Goal: Task Accomplishment & Management: Complete application form

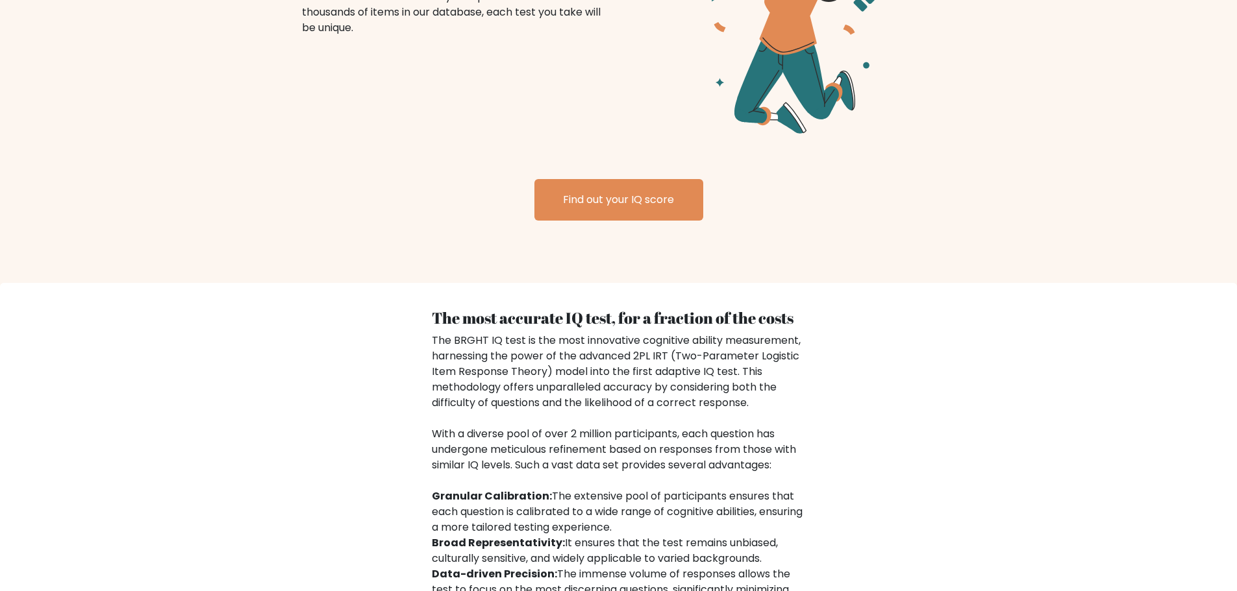
scroll to position [1688, 0]
click at [578, 198] on link "Find out your IQ score" at bounding box center [618, 200] width 169 height 42
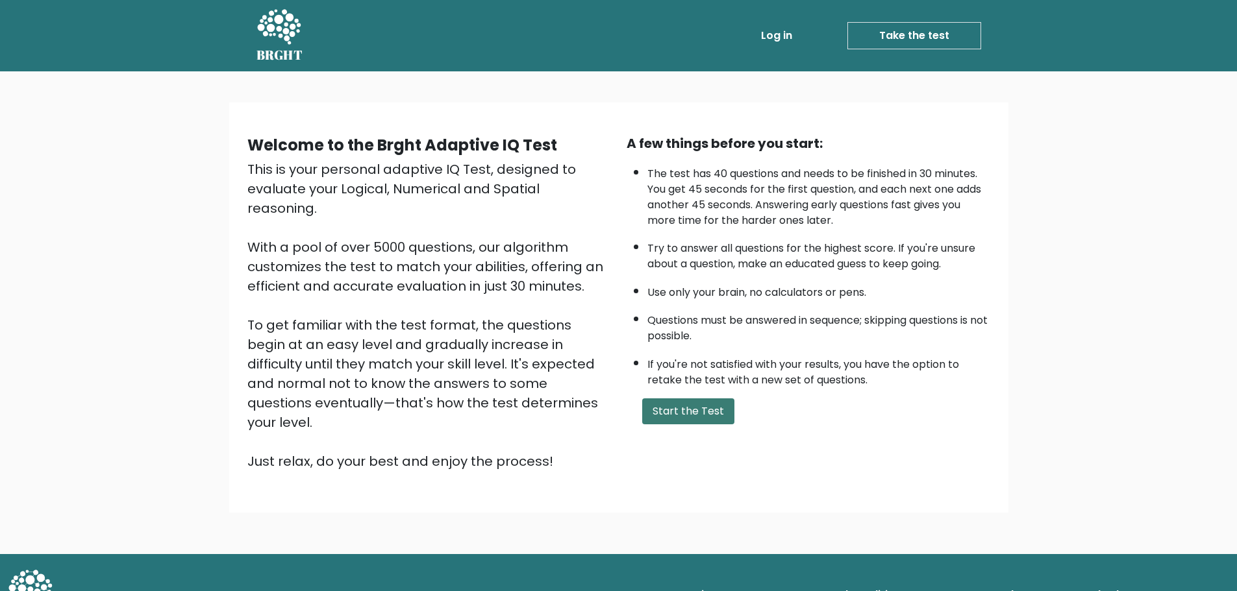
click at [667, 410] on button "Start the Test" at bounding box center [688, 412] width 92 height 26
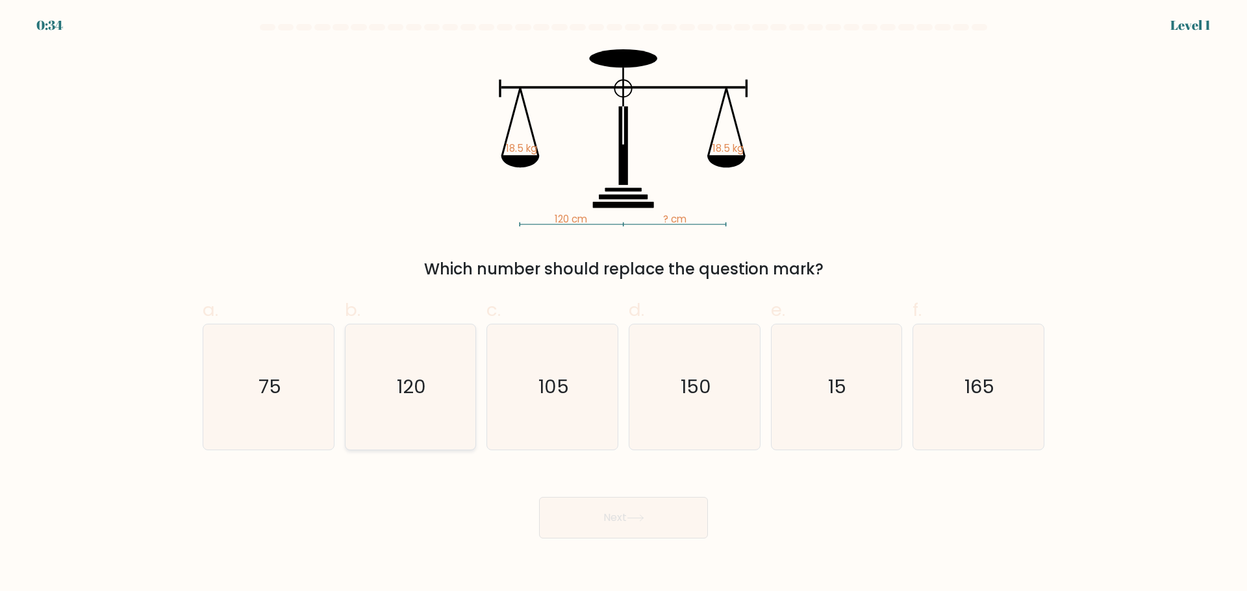
click at [408, 386] on text "120" at bounding box center [411, 387] width 29 height 26
click at [623, 305] on input "b. 120" at bounding box center [623, 300] width 1 height 8
radio input "true"
click at [593, 503] on button "Next" at bounding box center [623, 518] width 169 height 42
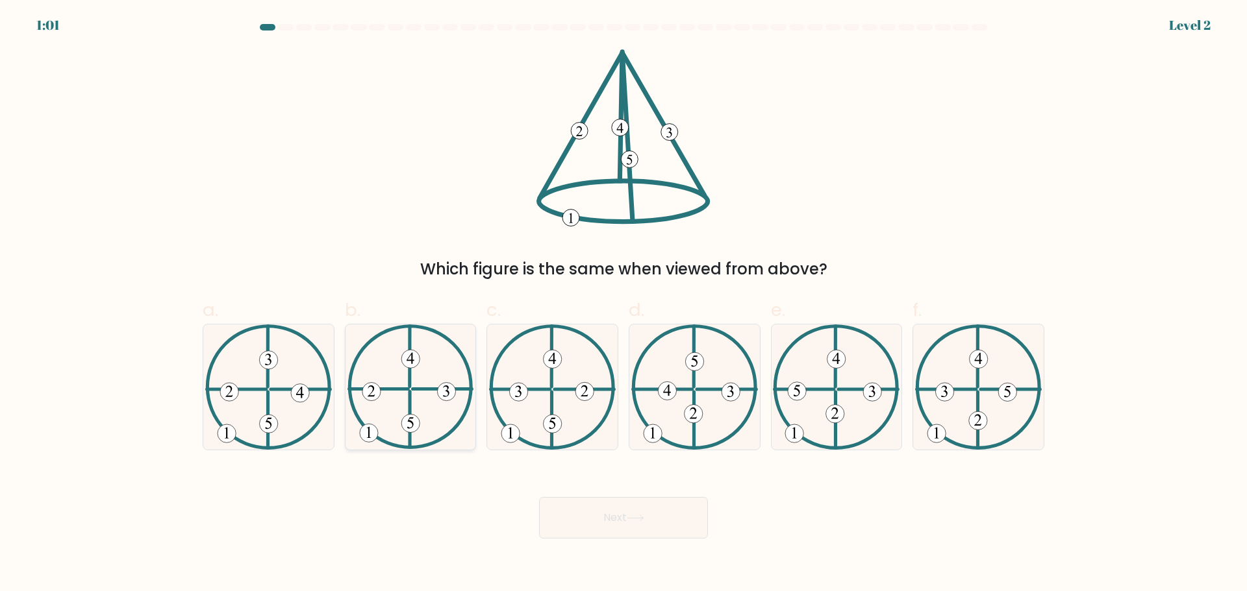
click at [391, 436] on icon at bounding box center [410, 387] width 127 height 125
click at [623, 305] on input "b." at bounding box center [623, 300] width 1 height 8
radio input "true"
click at [582, 503] on button "Next" at bounding box center [623, 518] width 169 height 42
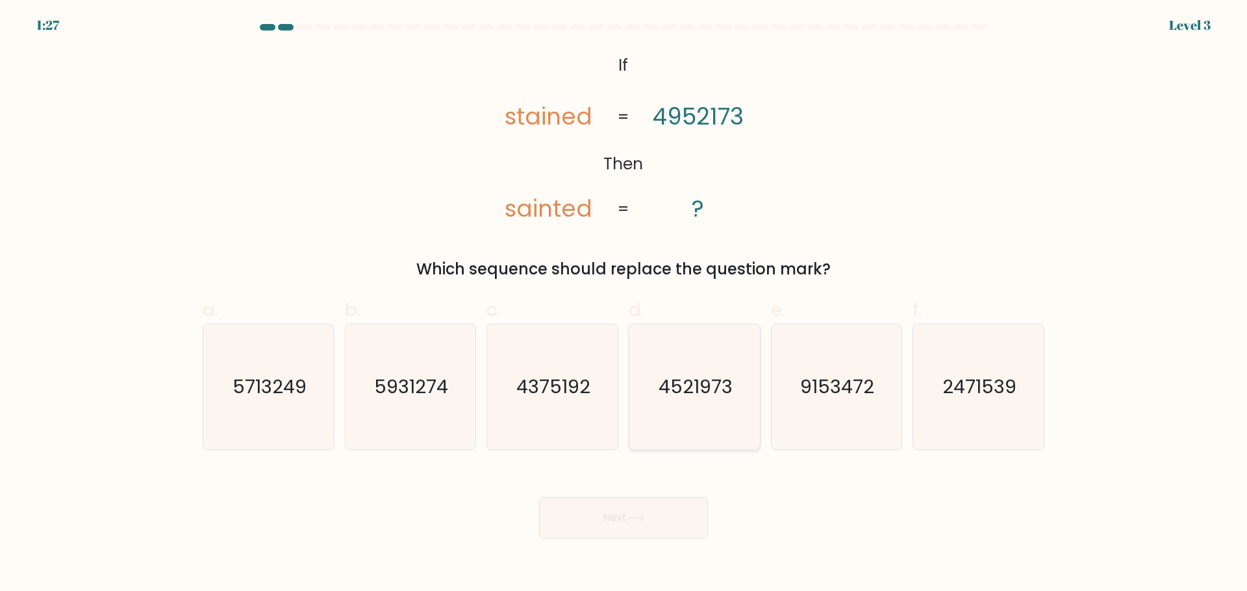
click at [728, 378] on text "4521973" at bounding box center [695, 387] width 74 height 26
click at [624, 305] on input "d. 4521973" at bounding box center [623, 300] width 1 height 8
radio input "true"
click at [653, 522] on button "Next" at bounding box center [623, 518] width 169 height 42
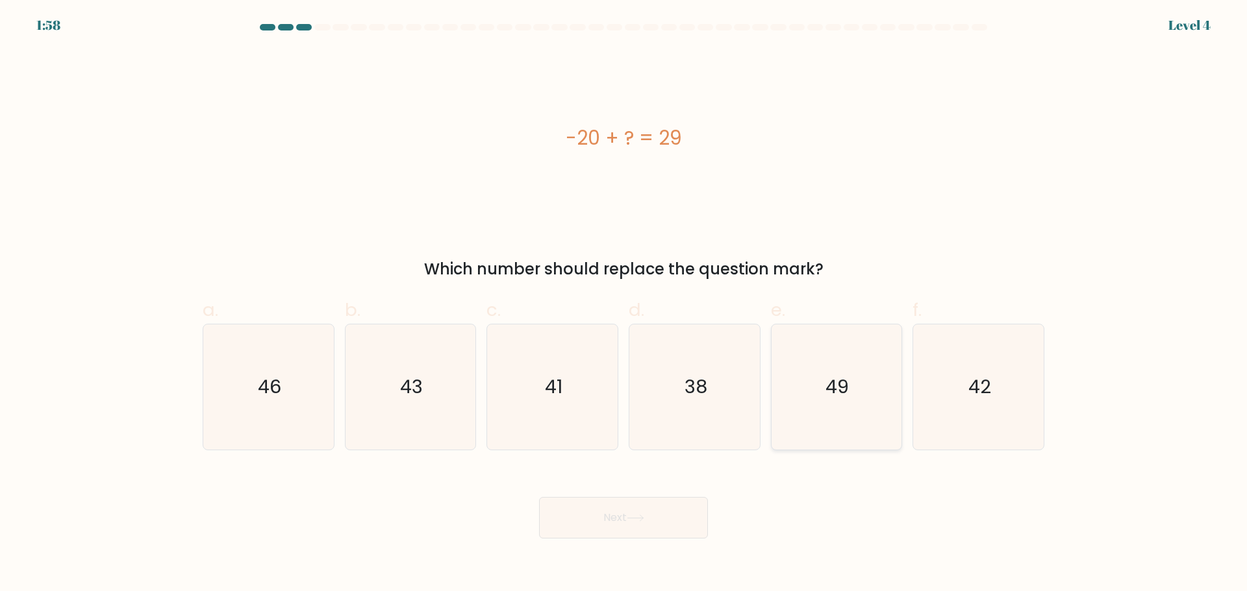
click at [838, 366] on icon "49" at bounding box center [835, 387] width 125 height 125
click at [624, 305] on input "e. 49" at bounding box center [623, 300] width 1 height 8
radio input "true"
click at [655, 508] on button "Next" at bounding box center [623, 518] width 169 height 42
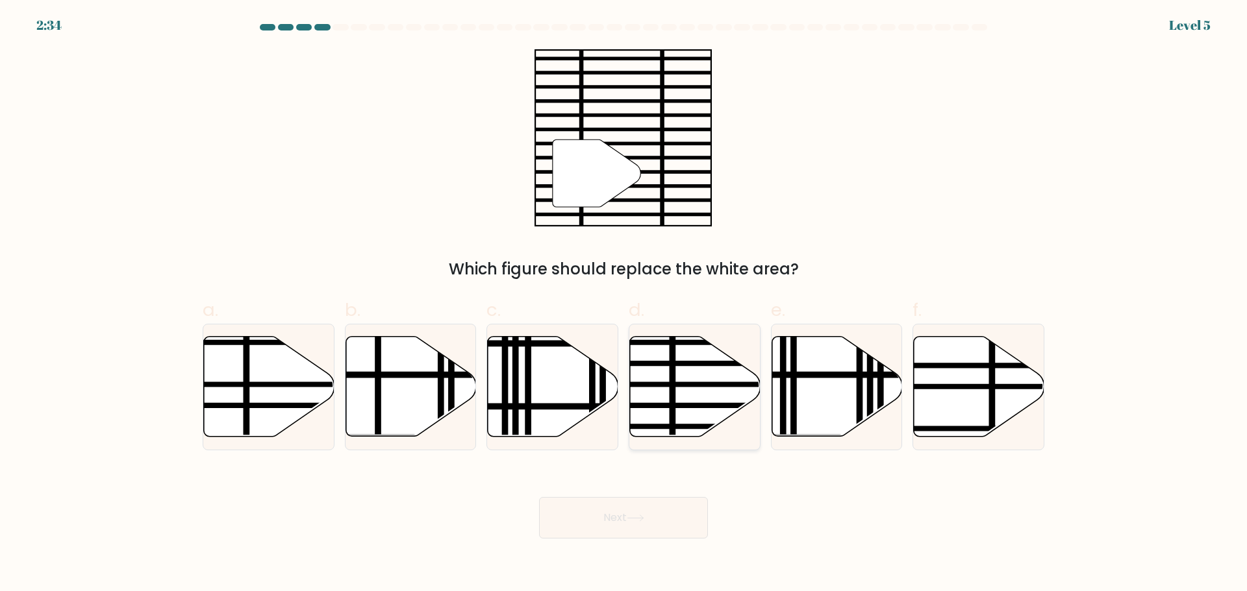
click at [660, 399] on icon at bounding box center [695, 386] width 131 height 100
click at [624, 305] on input "d." at bounding box center [623, 300] width 1 height 8
radio input "true"
click at [658, 530] on button "Next" at bounding box center [623, 518] width 169 height 42
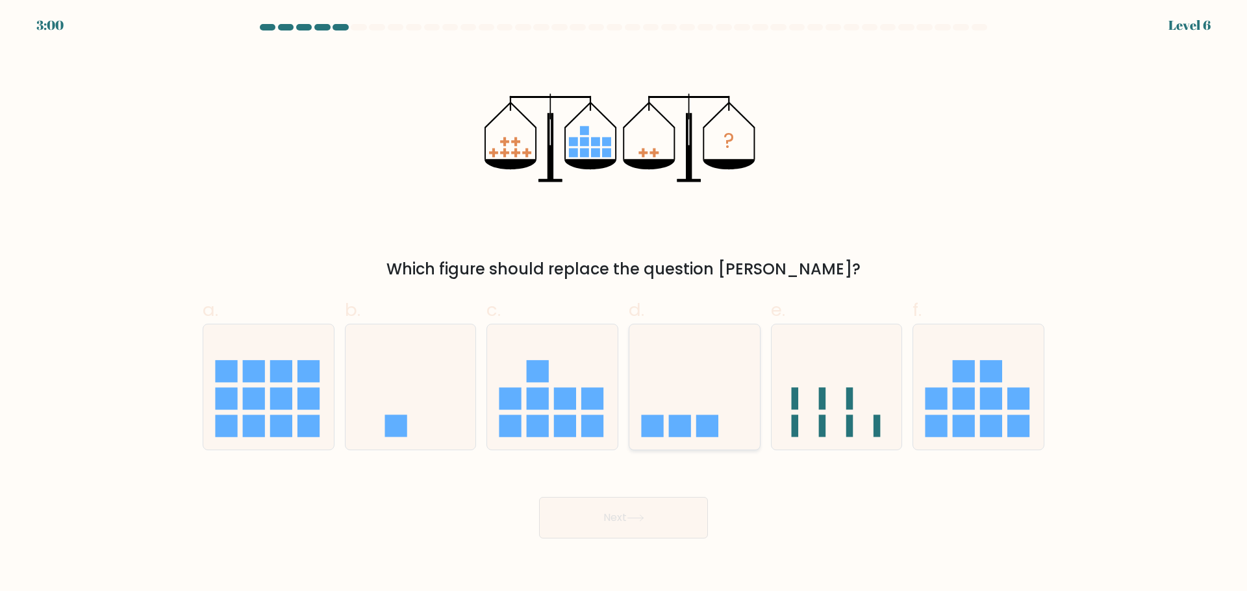
click at [675, 432] on rect at bounding box center [680, 427] width 22 height 22
click at [624, 305] on input "d." at bounding box center [623, 300] width 1 height 8
radio input "true"
click at [390, 421] on rect at bounding box center [395, 427] width 22 height 22
click at [623, 305] on input "b." at bounding box center [623, 300] width 1 height 8
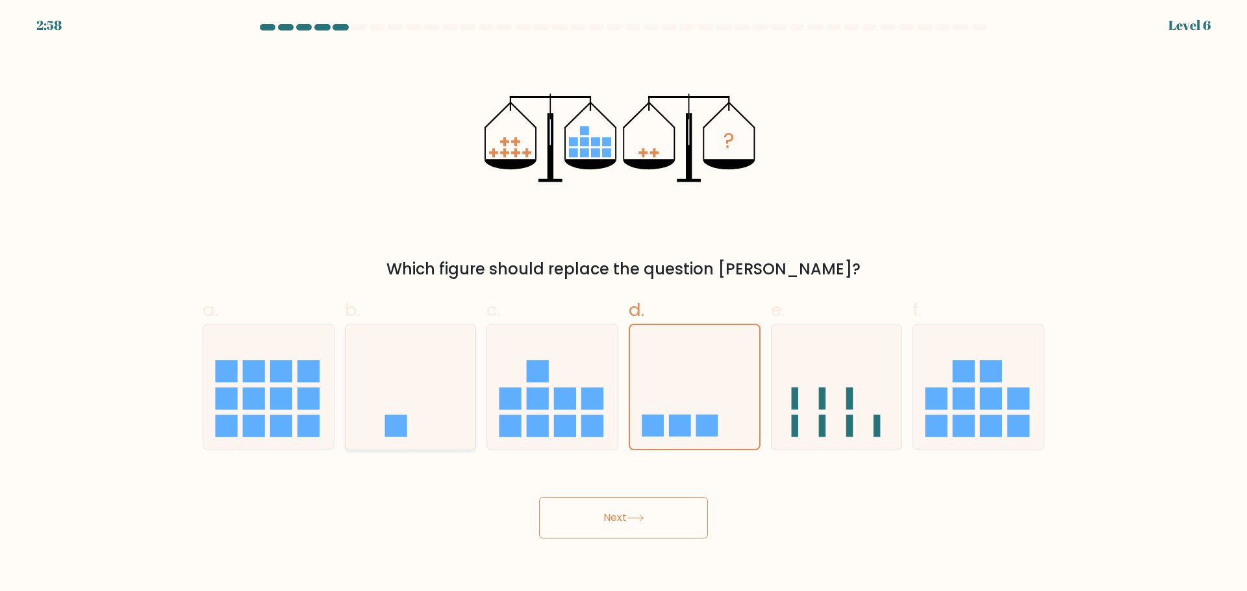
radio input "true"
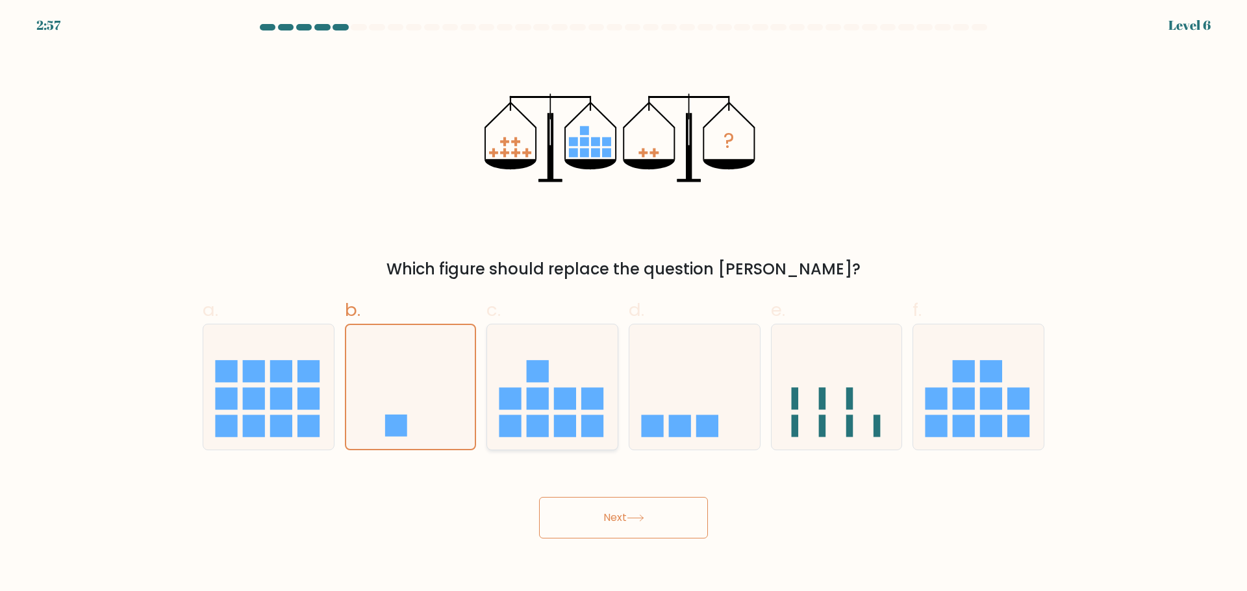
click at [570, 411] on icon at bounding box center [552, 387] width 131 height 108
click at [623, 305] on input "c." at bounding box center [623, 300] width 1 height 8
radio input "true"
click at [654, 432] on rect at bounding box center [652, 427] width 22 height 22
click at [624, 305] on input "d." at bounding box center [623, 300] width 1 height 8
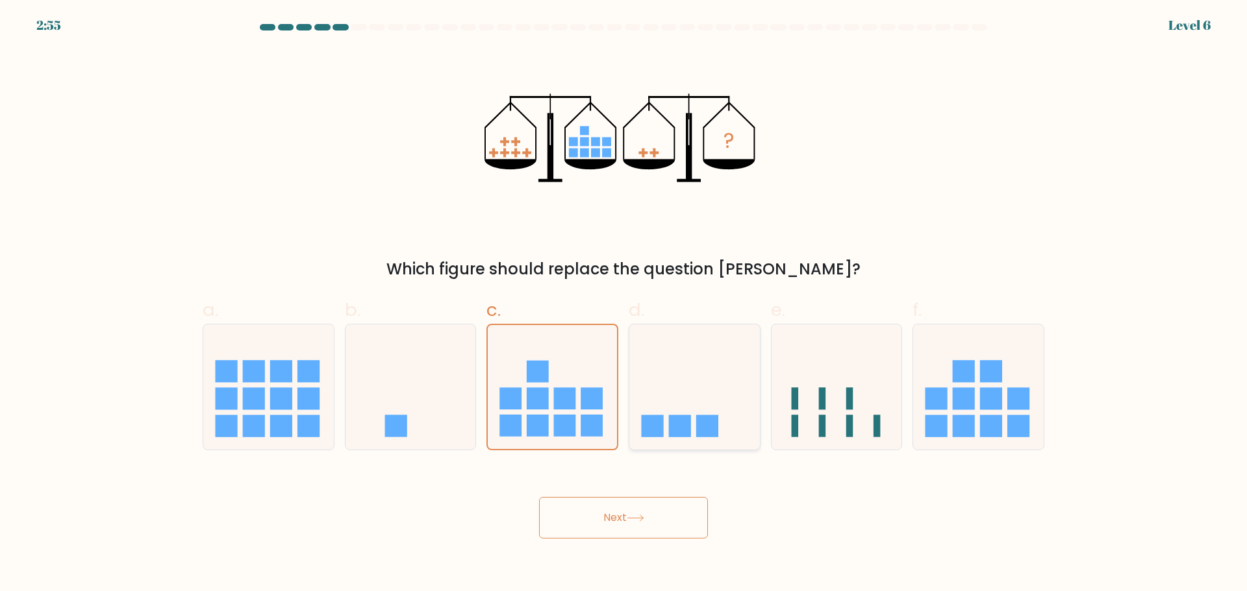
radio input "true"
click at [616, 517] on button "Next" at bounding box center [623, 518] width 169 height 42
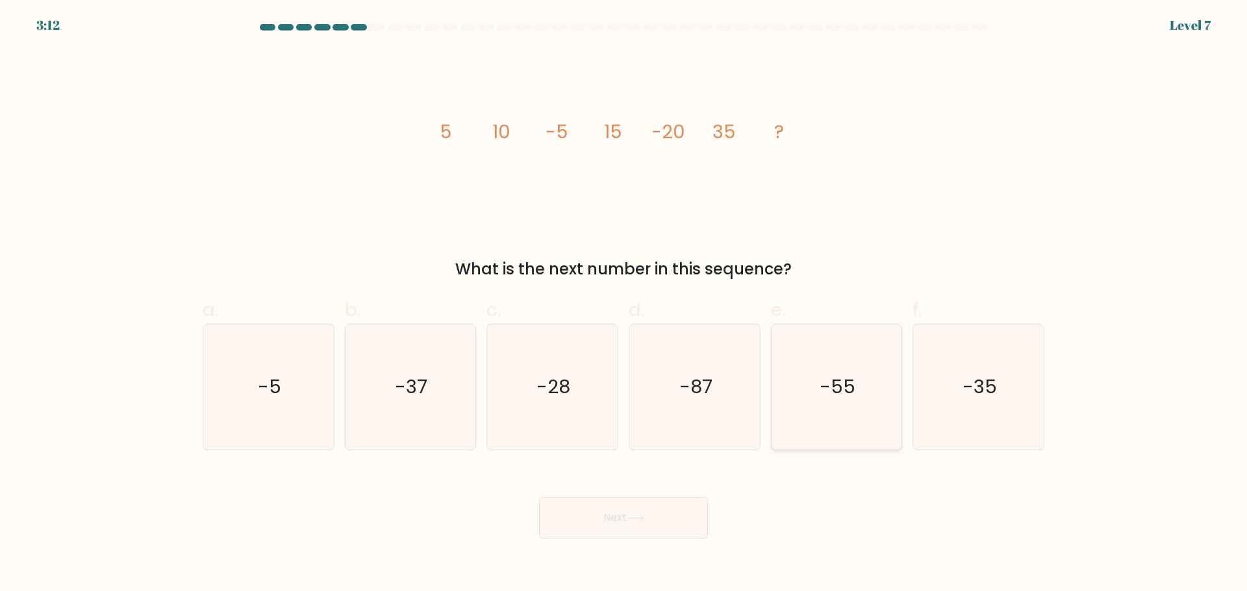
click at [817, 366] on icon "-55" at bounding box center [835, 387] width 125 height 125
click at [624, 305] on input "e. -55" at bounding box center [623, 300] width 1 height 8
radio input "true"
click at [611, 524] on button "Next" at bounding box center [623, 518] width 169 height 42
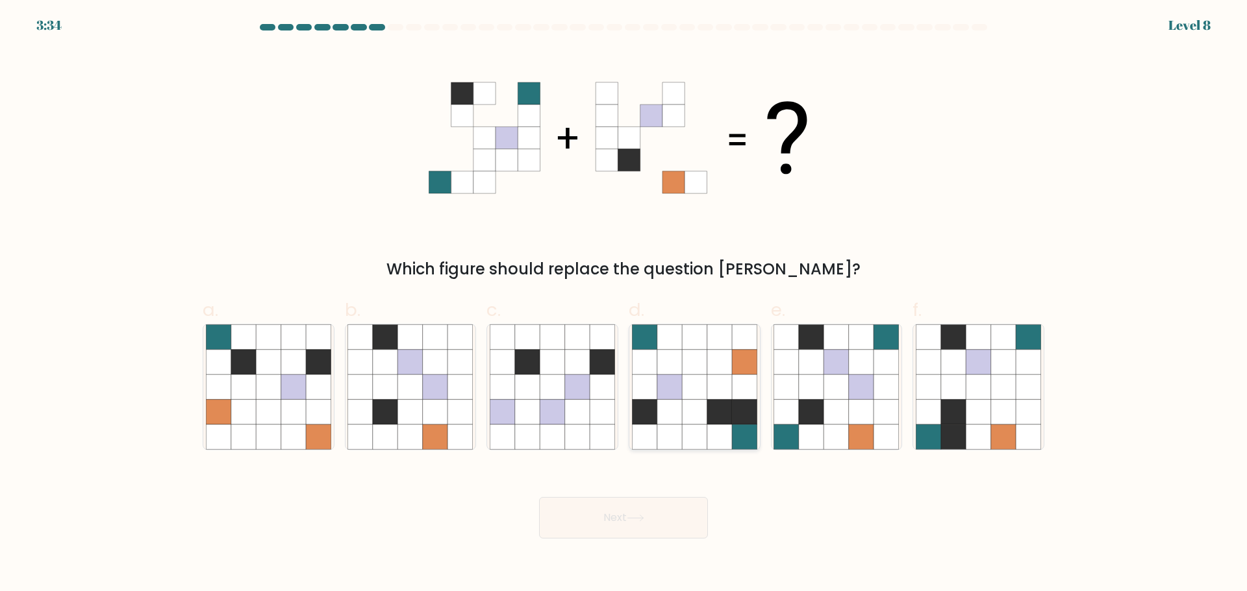
click at [705, 364] on icon at bounding box center [694, 361] width 25 height 25
click at [624, 305] on input "d." at bounding box center [623, 300] width 1 height 8
radio input "true"
click at [621, 529] on button "Next" at bounding box center [623, 518] width 169 height 42
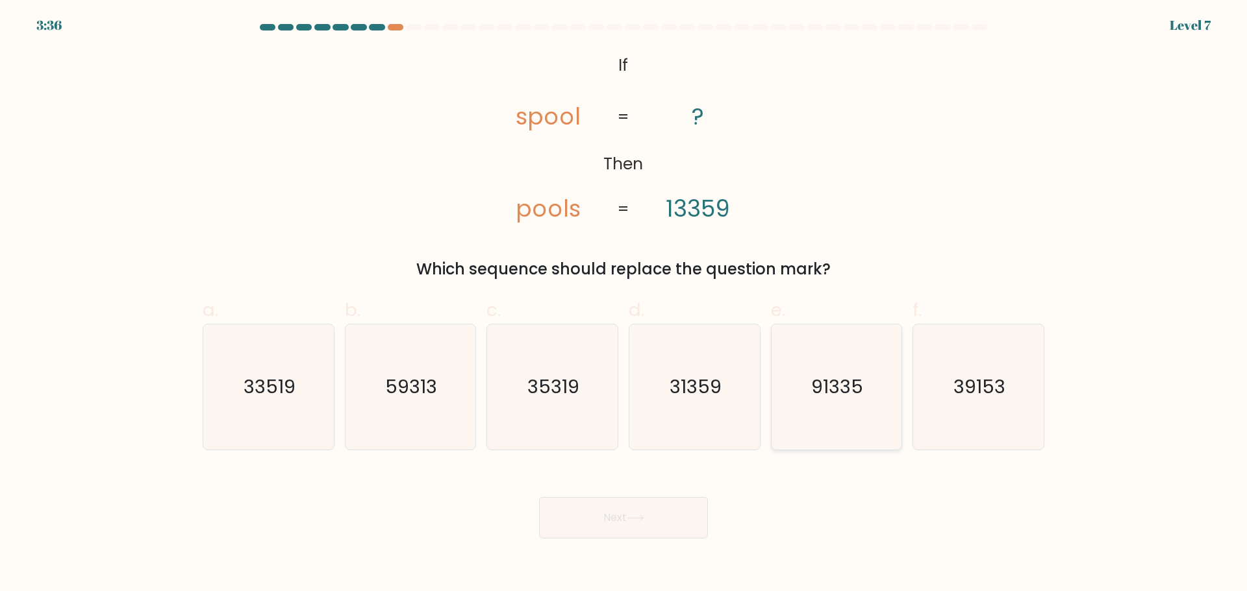
click at [815, 390] on text "91335" at bounding box center [838, 387] width 52 height 26
click at [624, 305] on input "e. 91335" at bounding box center [623, 300] width 1 height 8
radio input "true"
click at [653, 529] on button "Next" at bounding box center [623, 518] width 169 height 42
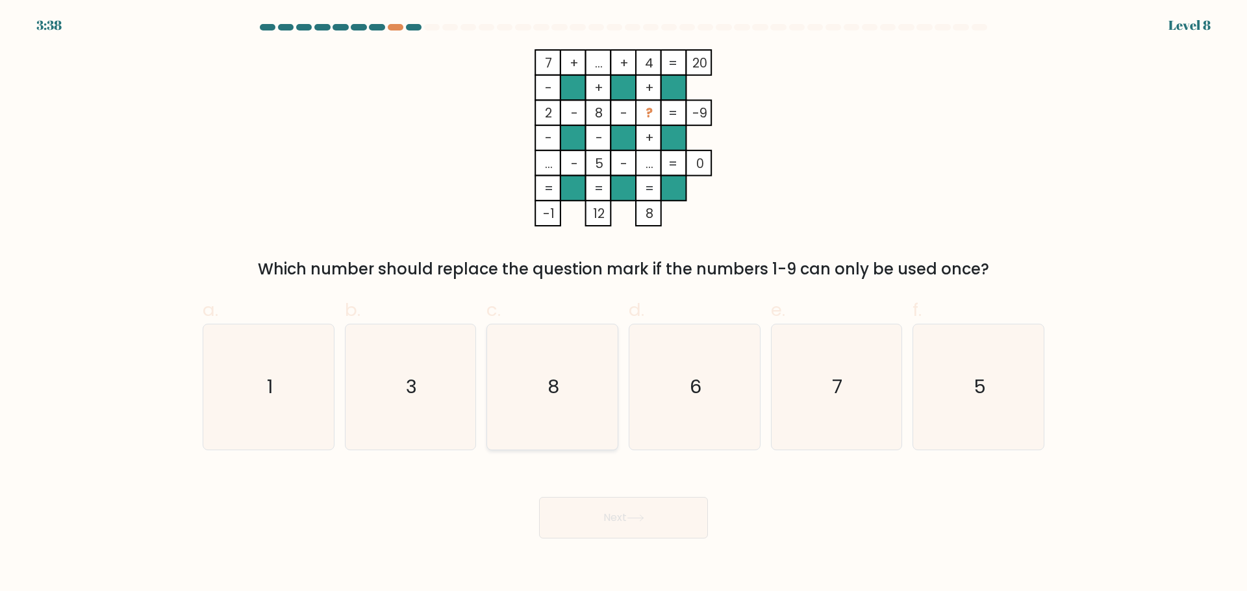
click at [546, 397] on icon "8" at bounding box center [552, 387] width 125 height 125
click at [623, 305] on input "c. 8" at bounding box center [623, 300] width 1 height 8
radio input "true"
click at [569, 531] on button "Next" at bounding box center [623, 518] width 169 height 42
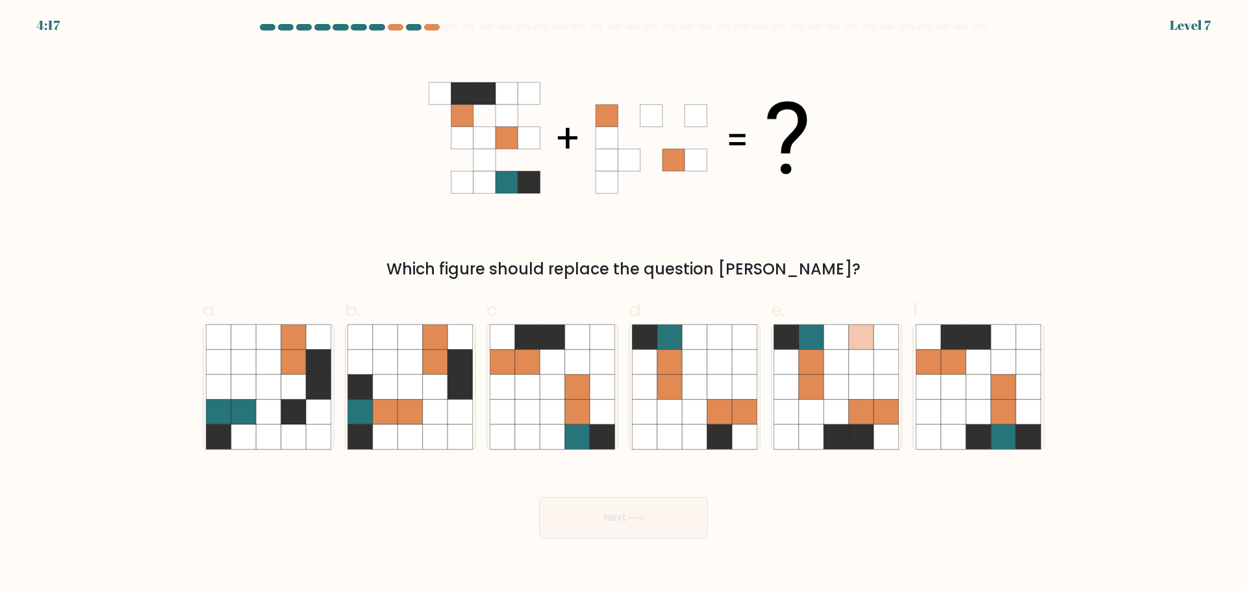
click at [53, 27] on form at bounding box center [623, 281] width 1247 height 515
click at [1190, 17] on div "Level 7" at bounding box center [1189, 25] width 41 height 19
click at [1191, 22] on div "Level 7" at bounding box center [1189, 25] width 41 height 19
click at [1192, 25] on form at bounding box center [623, 281] width 1247 height 515
click at [1192, 30] on form at bounding box center [623, 281] width 1247 height 515
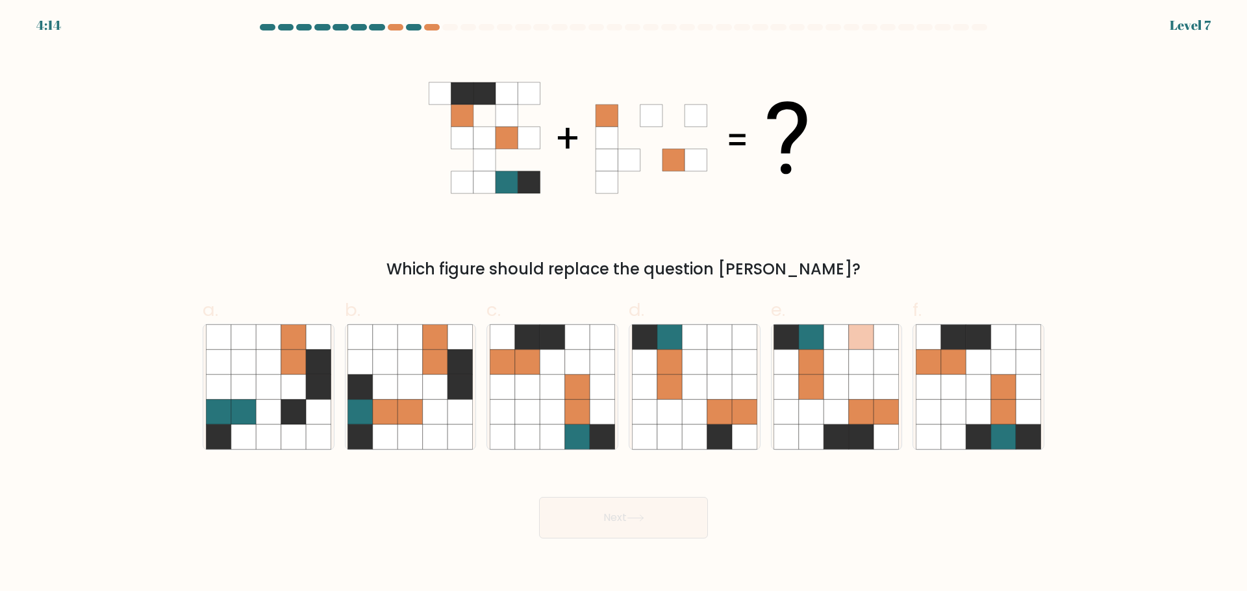
click at [1192, 30] on form at bounding box center [623, 281] width 1247 height 515
click at [712, 416] on icon at bounding box center [719, 411] width 25 height 25
click at [624, 305] on input "d." at bounding box center [623, 300] width 1 height 8
radio input "true"
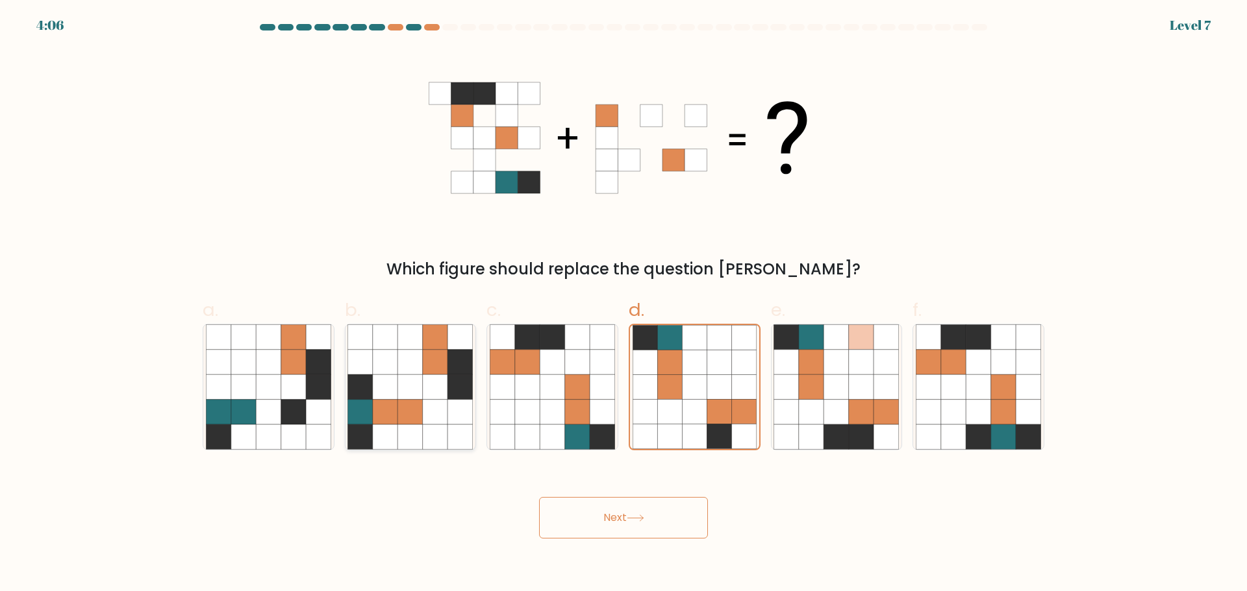
click at [425, 332] on icon at bounding box center [409, 387] width 125 height 125
click at [623, 305] on input "b." at bounding box center [623, 300] width 1 height 8
radio input "true"
drag, startPoint x: 978, startPoint y: 281, endPoint x: 862, endPoint y: 395, distance: 162.5
click at [862, 395] on form at bounding box center [623, 281] width 1247 height 515
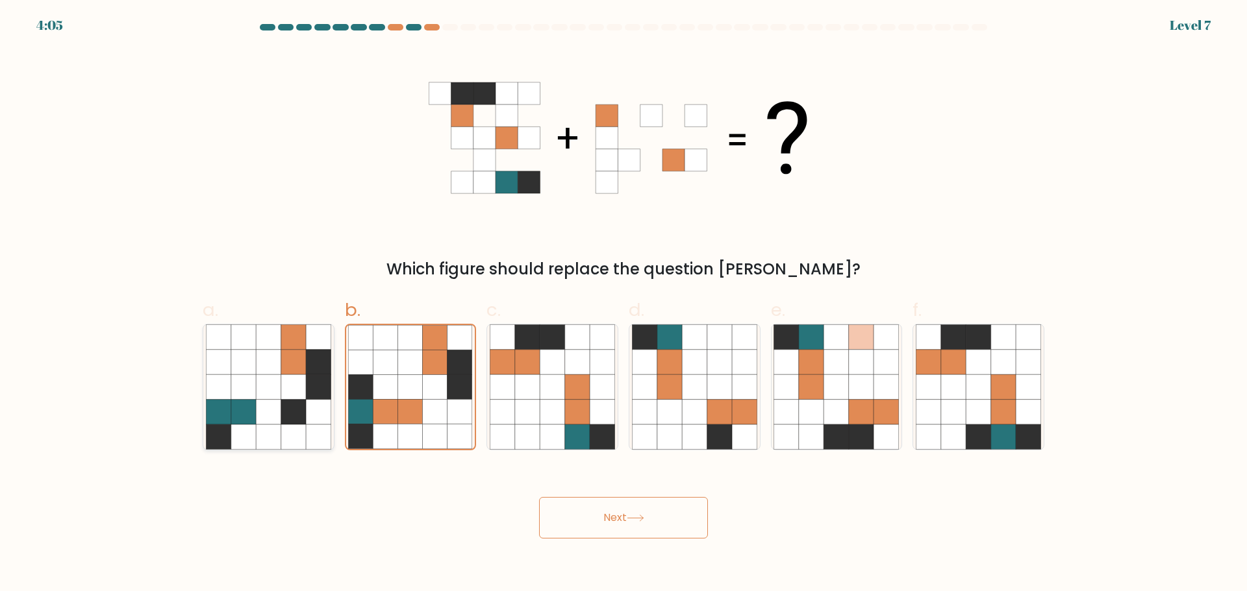
drag, startPoint x: 862, startPoint y: 395, endPoint x: 232, endPoint y: 332, distance: 633.5
click at [740, 365] on div "a. b. c." at bounding box center [623, 368] width 852 height 164
click at [295, 407] on icon at bounding box center [293, 411] width 25 height 25
click at [623, 305] on input "a." at bounding box center [623, 300] width 1 height 8
radio input "true"
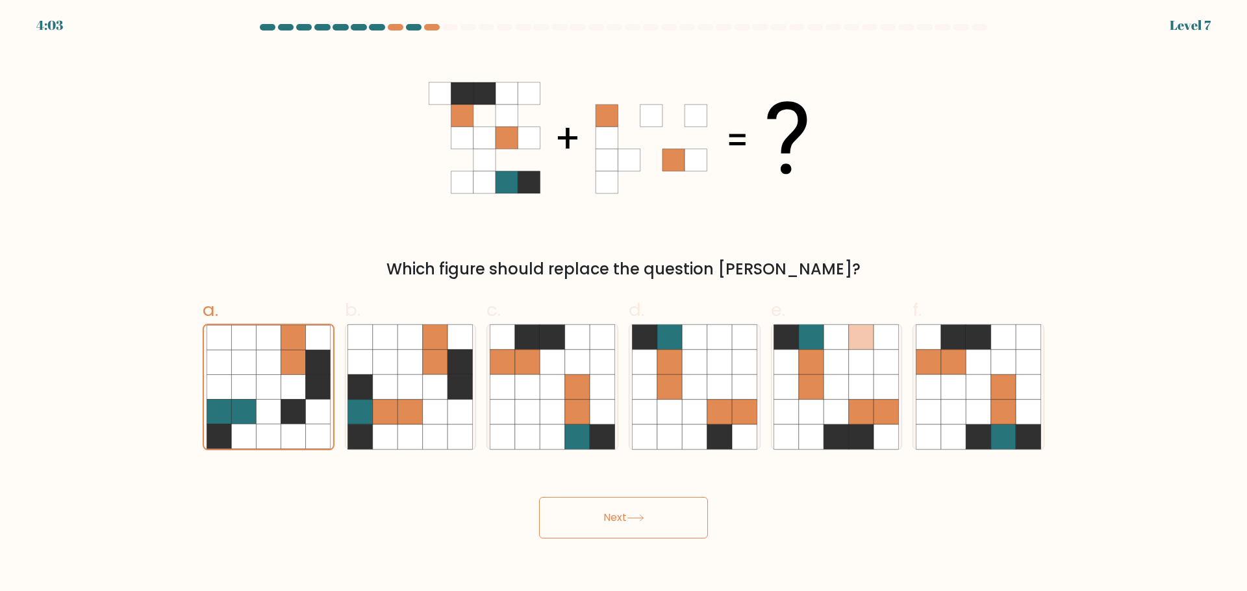
click at [648, 528] on button "Next" at bounding box center [623, 518] width 169 height 42
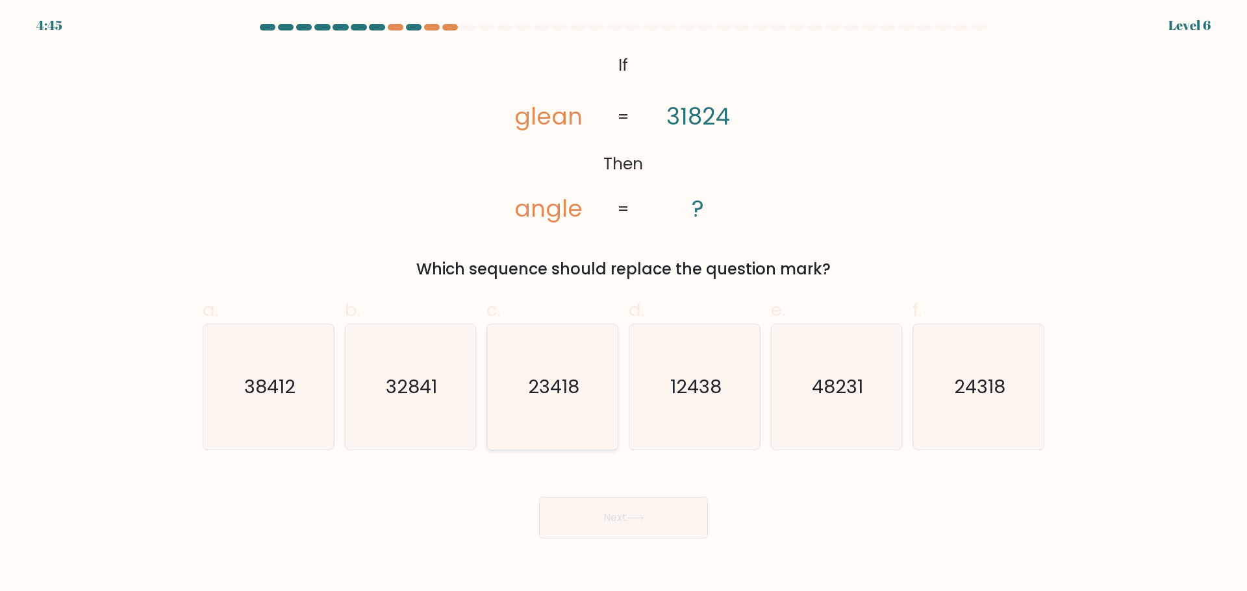
click at [567, 392] on text "23418" at bounding box center [553, 387] width 51 height 26
click at [623, 305] on input "c. 23418" at bounding box center [623, 300] width 1 height 8
radio input "true"
click at [915, 355] on div "24318" at bounding box center [978, 387] width 132 height 127
click at [624, 305] on input "f. 24318" at bounding box center [623, 300] width 1 height 8
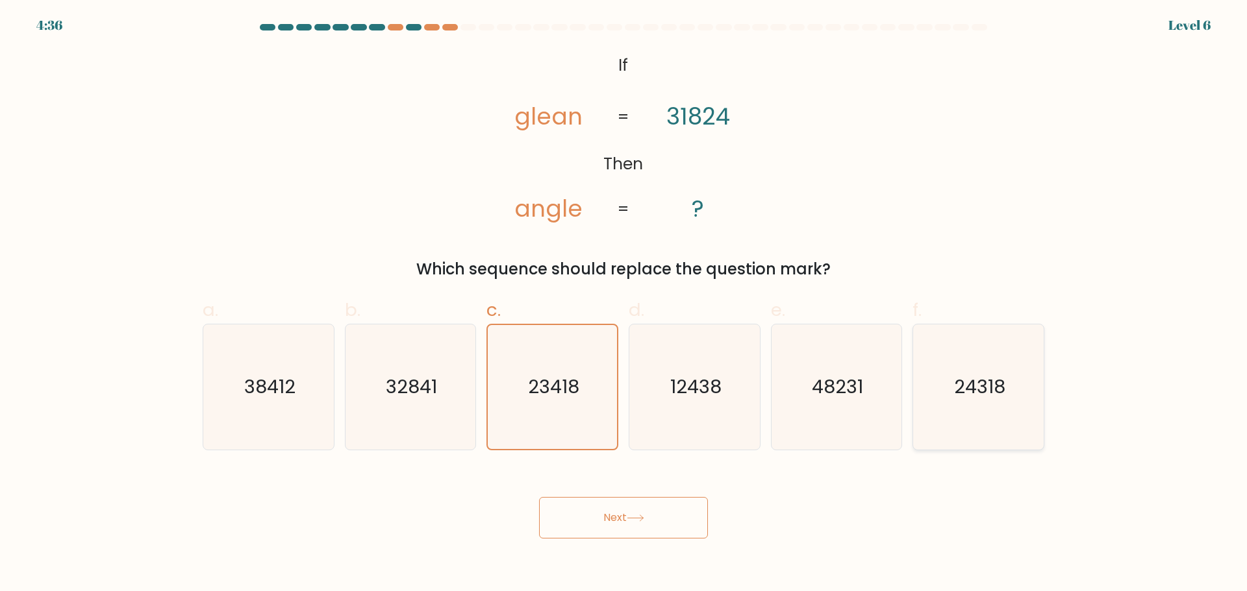
radio input "true"
click at [692, 526] on button "Next" at bounding box center [623, 518] width 169 height 42
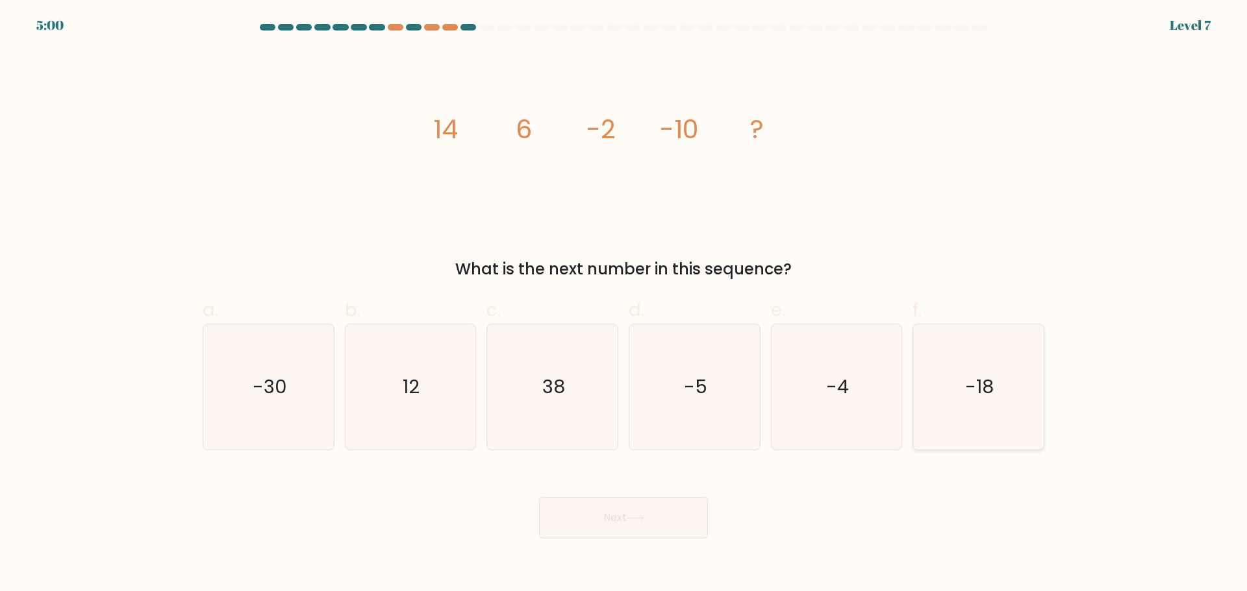
click at [992, 401] on icon "-18" at bounding box center [977, 387] width 125 height 125
click at [624, 305] on input "f. -18" at bounding box center [623, 300] width 1 height 8
radio input "true"
click at [636, 533] on button "Next" at bounding box center [623, 518] width 169 height 42
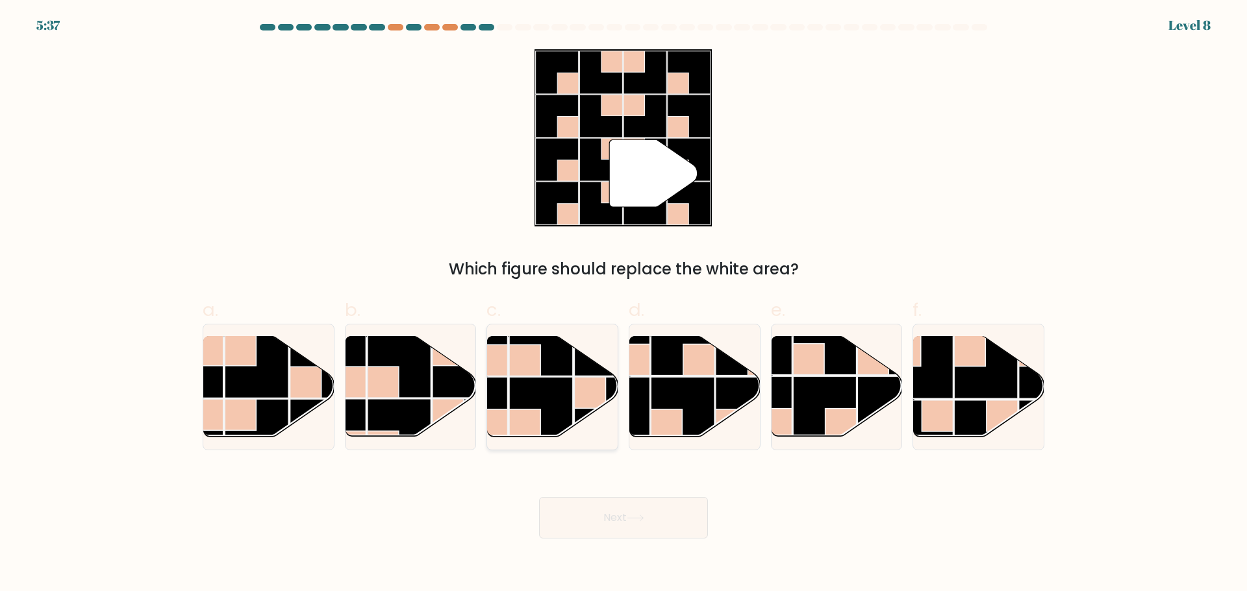
click at [555, 390] on rect at bounding box center [541, 409] width 64 height 64
click at [623, 305] on input "c." at bounding box center [623, 300] width 1 height 8
radio input "true"
click at [667, 508] on button "Next" at bounding box center [623, 518] width 169 height 42
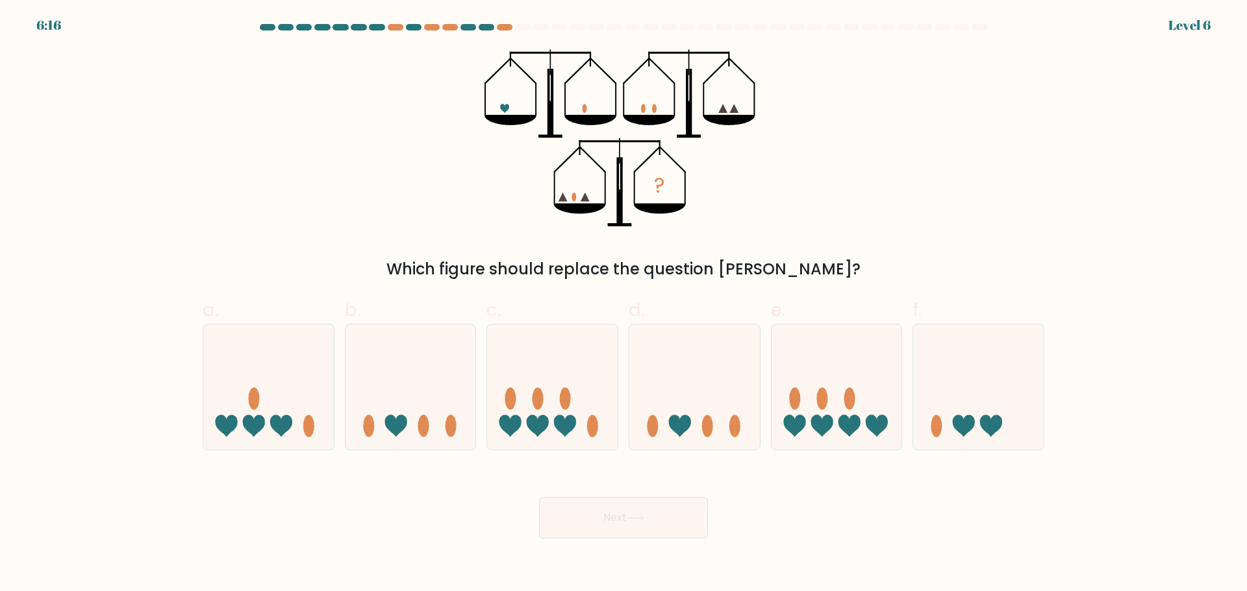
click at [42, 26] on form at bounding box center [623, 281] width 1247 height 515
click at [1191, 27] on form at bounding box center [623, 281] width 1247 height 515
